Goal: Transaction & Acquisition: Book appointment/travel/reservation

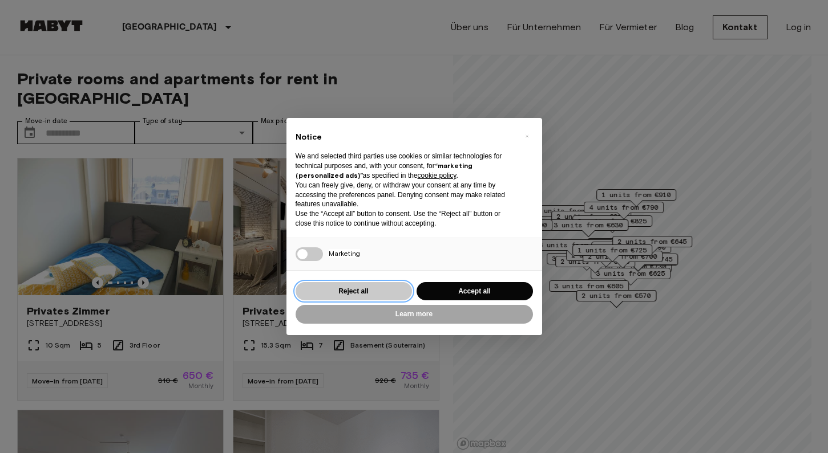
click at [362, 286] on button "Reject all" at bounding box center [353, 291] width 116 height 19
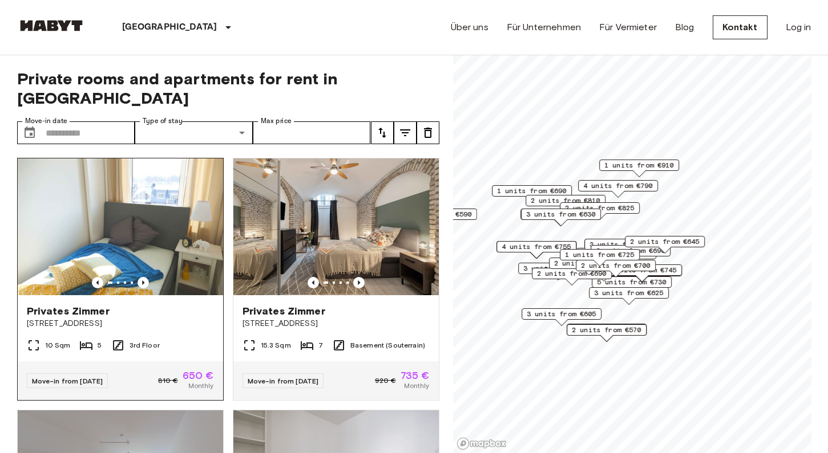
click at [113, 233] on img at bounding box center [120, 227] width 205 height 137
click at [370, 189] on img at bounding box center [335, 227] width 205 height 137
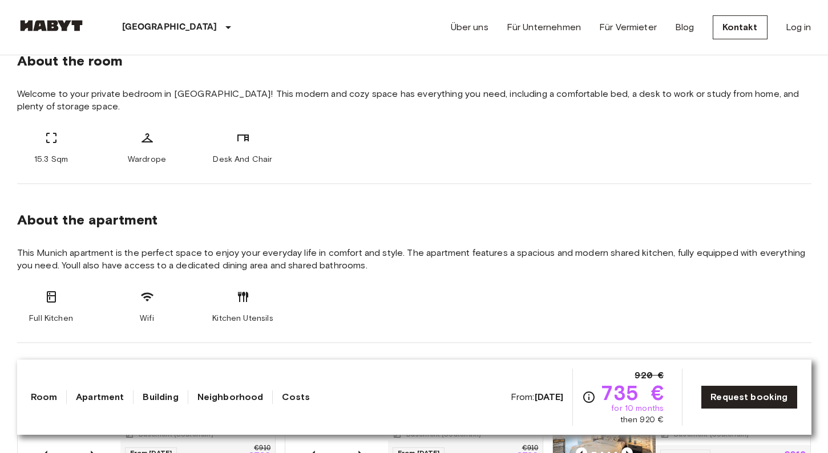
scroll to position [456, 0]
